Goal: Register for event/course

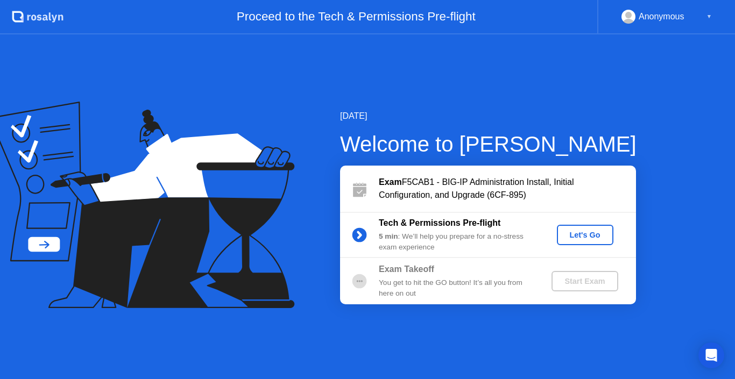
click at [706, 15] on div "▼" at bounding box center [708, 17] width 5 height 14
click at [582, 235] on div "Let's Go" at bounding box center [585, 235] width 48 height 9
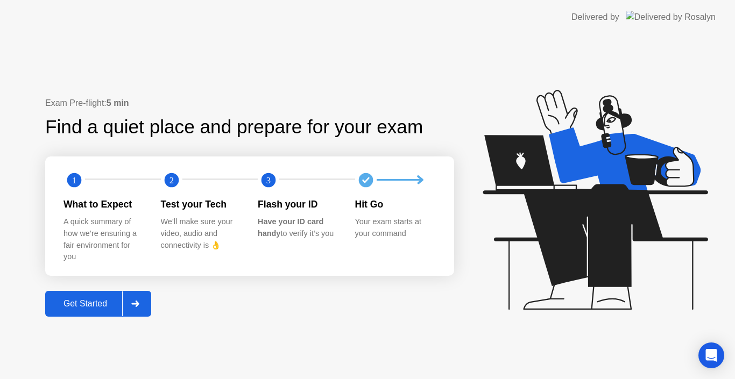
click at [73, 299] on div "Get Started" at bounding box center [85, 304] width 74 height 10
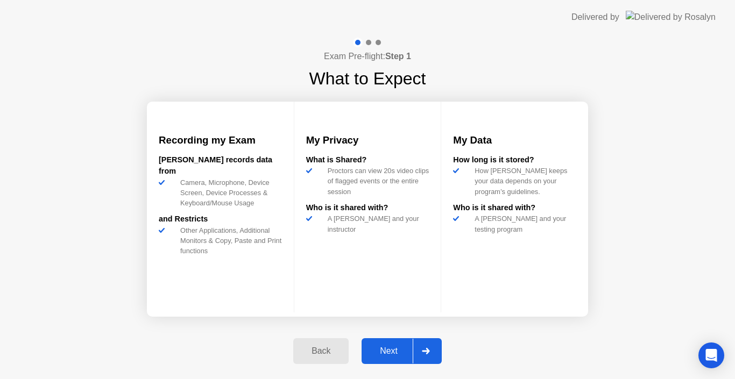
click at [380, 356] on div "Next" at bounding box center [389, 351] width 48 height 10
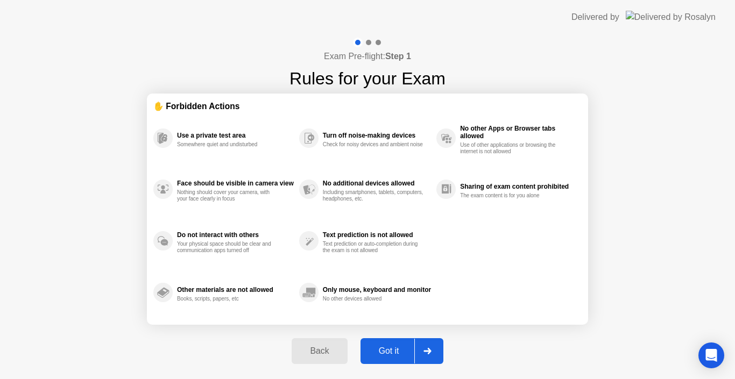
click at [390, 355] on div "Got it" at bounding box center [389, 351] width 51 height 10
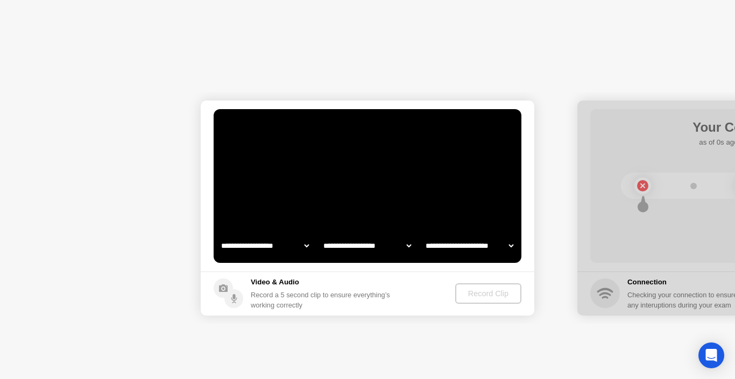
select select "**********"
select select "*******"
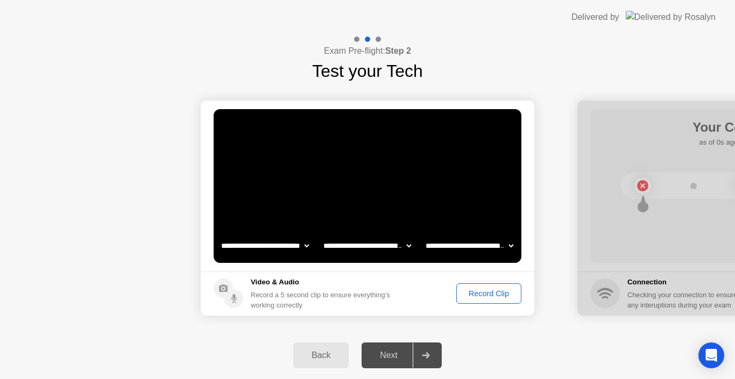
click at [478, 292] on div "Record Clip" at bounding box center [489, 293] width 58 height 9
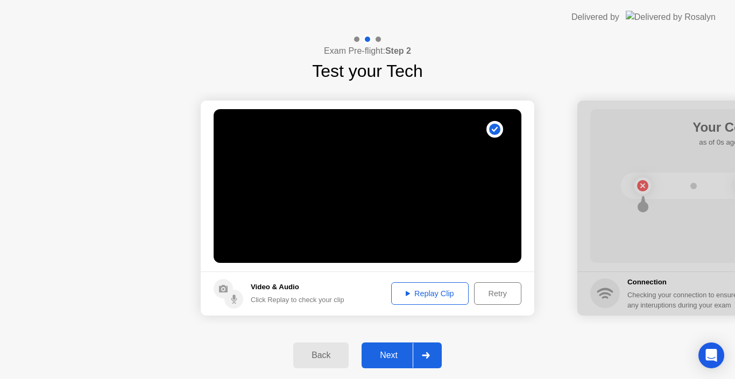
click at [436, 294] on div "Replay Clip" at bounding box center [430, 293] width 70 height 9
click at [490, 292] on div "Retry" at bounding box center [498, 293] width 40 height 9
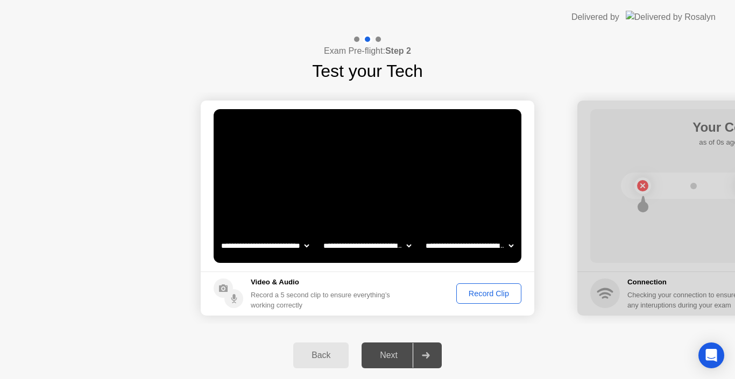
click at [470, 293] on div "Record Clip" at bounding box center [489, 293] width 58 height 9
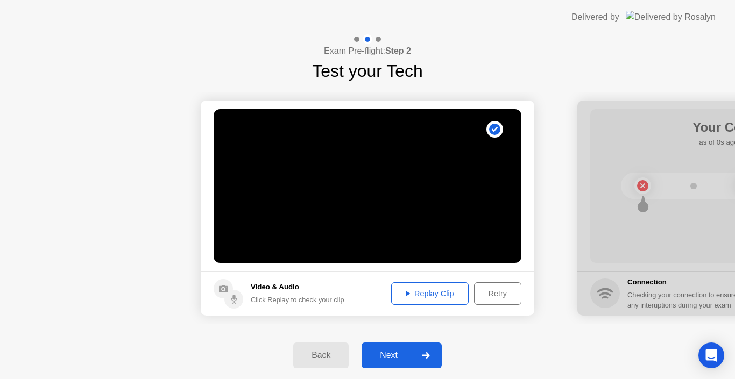
click at [493, 296] on div "Retry" at bounding box center [498, 293] width 40 height 9
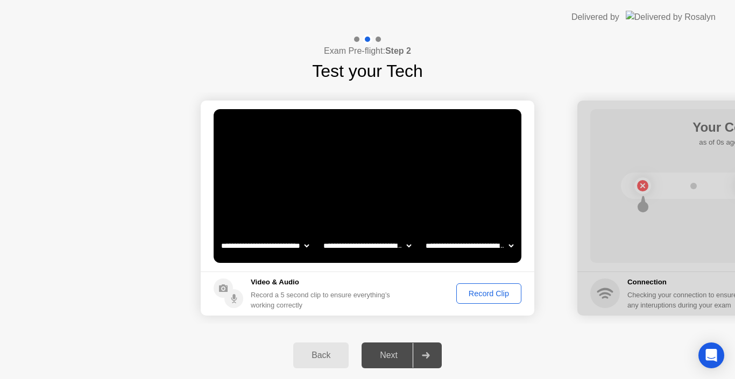
click at [479, 294] on div "Record Clip" at bounding box center [489, 293] width 58 height 9
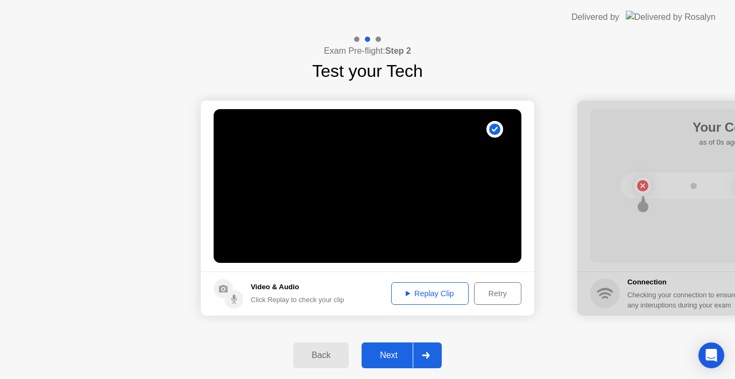
click at [401, 353] on div "Next" at bounding box center [389, 356] width 48 height 10
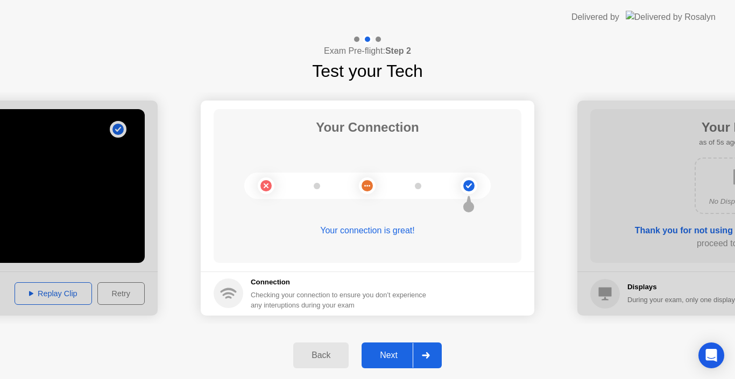
click at [396, 351] on div "Next" at bounding box center [389, 356] width 48 height 10
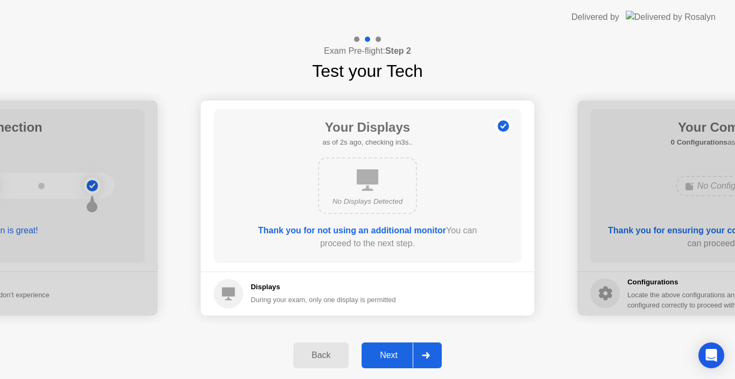
click at [380, 357] on div "Next" at bounding box center [389, 356] width 48 height 10
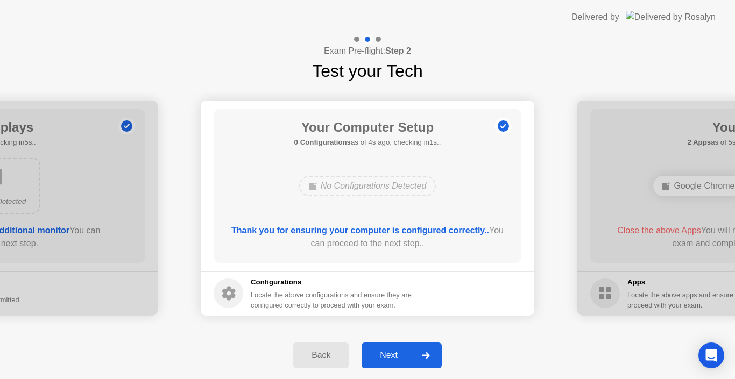
click at [390, 356] on div "Next" at bounding box center [389, 356] width 48 height 10
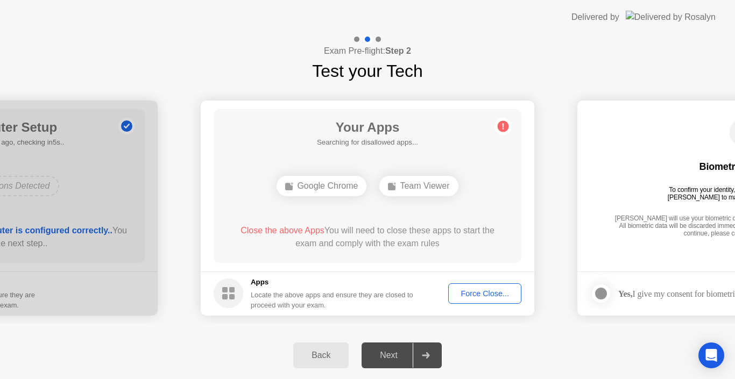
click at [473, 295] on div "Force Close..." at bounding box center [485, 293] width 66 height 9
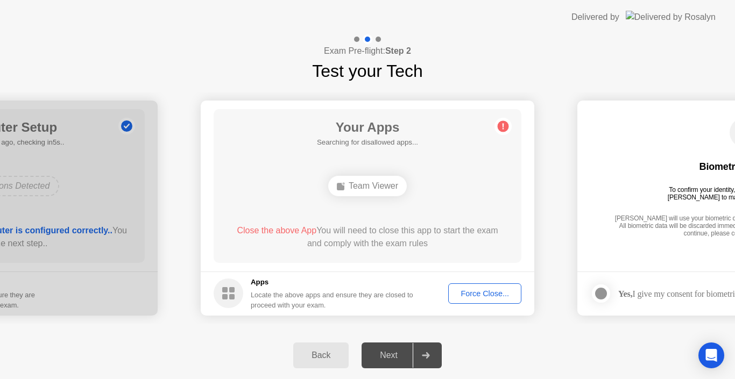
click at [340, 265] on main "Your Apps Searching for disallowed apps... Team Viewer Close the above App You …" at bounding box center [367, 186] width 333 height 171
click at [478, 293] on div "Force Close..." at bounding box center [485, 293] width 66 height 9
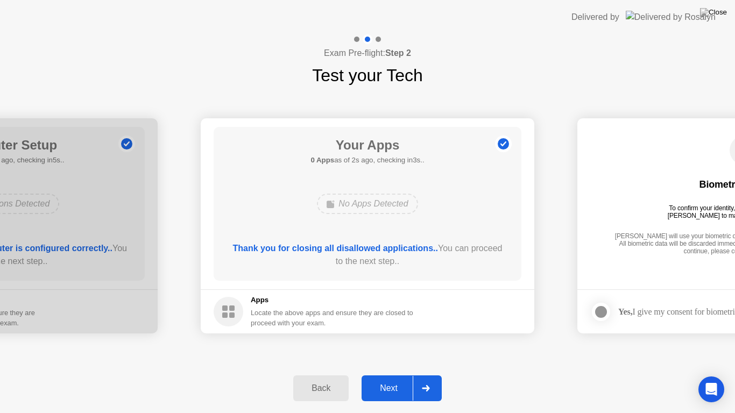
click at [393, 379] on div "Next" at bounding box center [389, 388] width 48 height 10
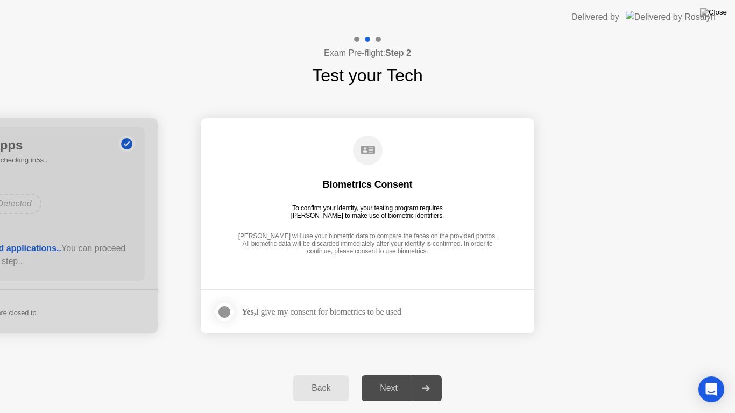
click at [225, 309] on div at bounding box center [224, 312] width 13 height 13
click at [386, 379] on div "Next" at bounding box center [389, 388] width 48 height 10
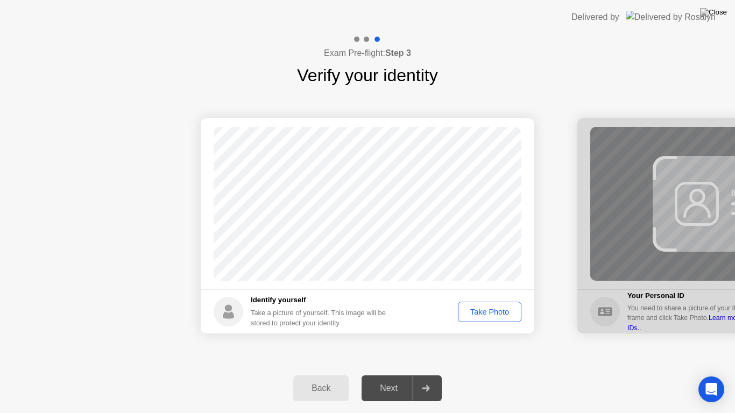
click at [480, 309] on div "Take Photo" at bounding box center [489, 312] width 56 height 9
click at [491, 316] on div "Retake" at bounding box center [496, 312] width 42 height 9
click at [487, 312] on div "Take Photo" at bounding box center [489, 312] width 56 height 9
click at [403, 379] on div "Next" at bounding box center [389, 388] width 48 height 10
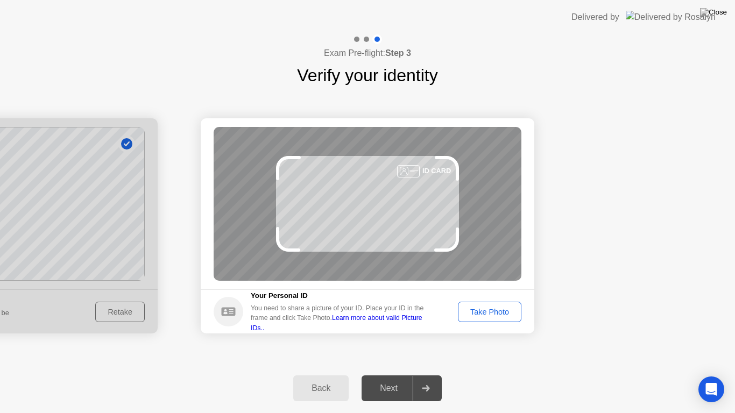
click at [478, 316] on div "Take Photo" at bounding box center [489, 312] width 56 height 9
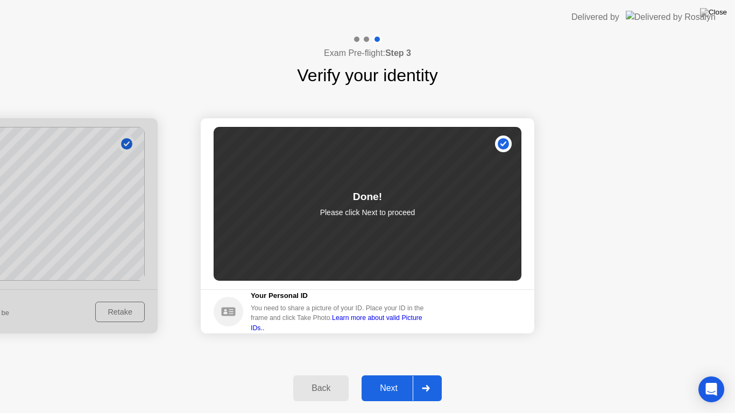
click at [390, 379] on button "Next" at bounding box center [401, 388] width 80 height 26
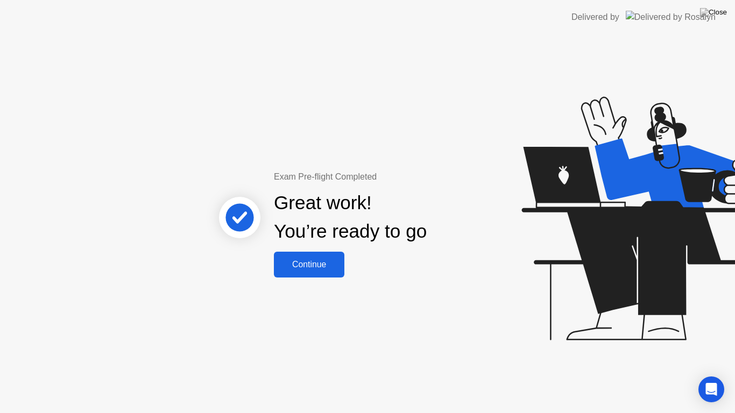
click at [325, 261] on div "Continue" at bounding box center [309, 265] width 64 height 10
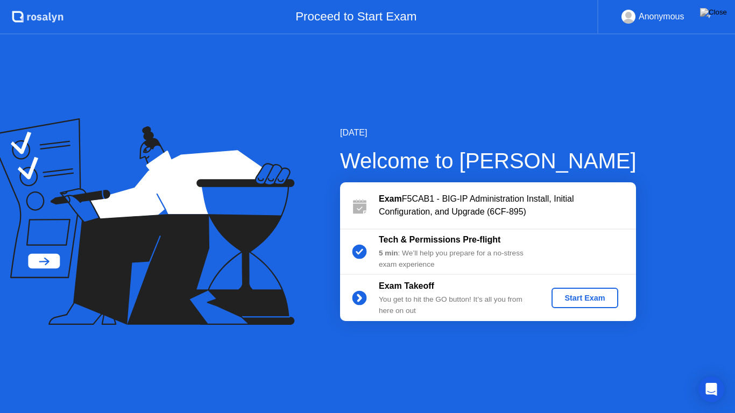
click at [573, 299] on div "Start Exam" at bounding box center [585, 298] width 58 height 9
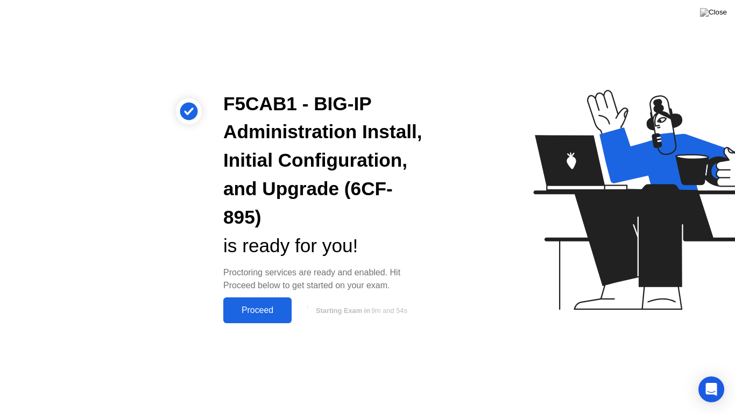
click at [272, 315] on div "Proceed" at bounding box center [257, 311] width 62 height 10
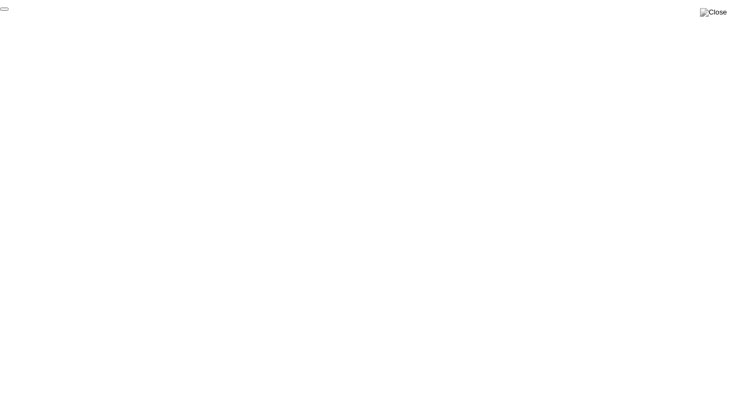
click div "End Proctoring Session"
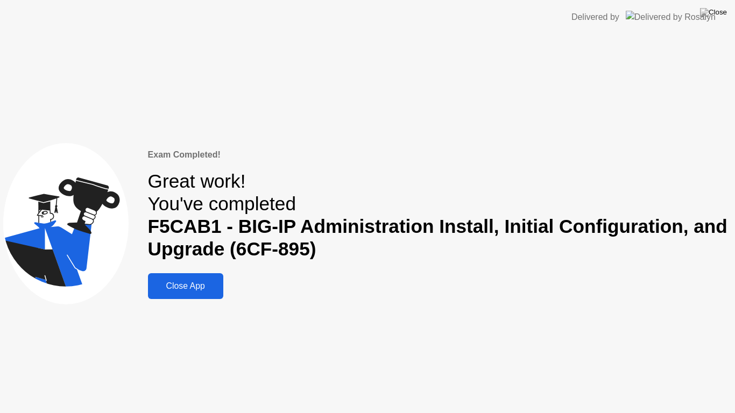
click at [207, 290] on div "Close App" at bounding box center [185, 286] width 69 height 10
